Goal: Information Seeking & Learning: Learn about a topic

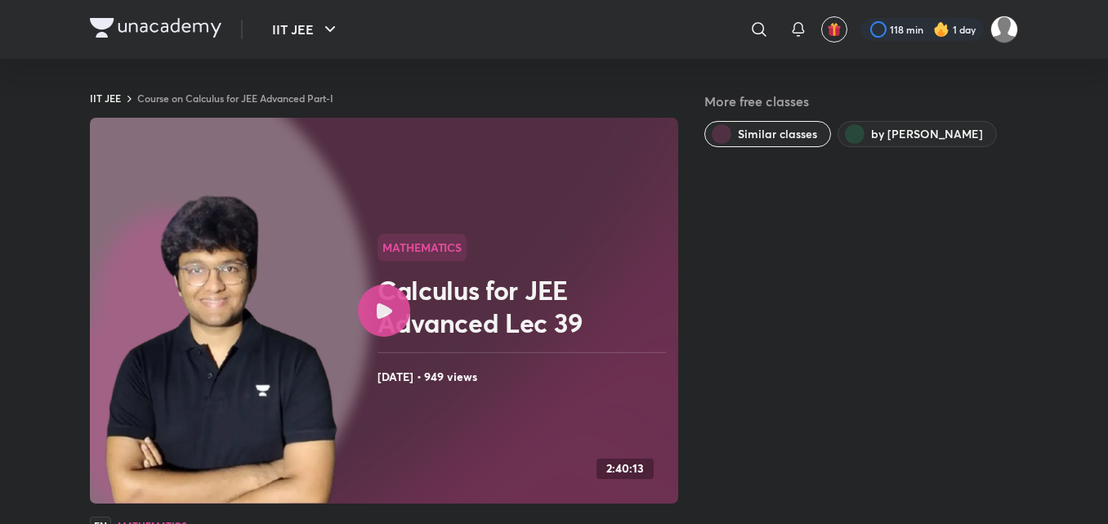
click at [369, 314] on div at bounding box center [384, 310] width 52 height 52
